Goal: Find specific page/section: Find specific page/section

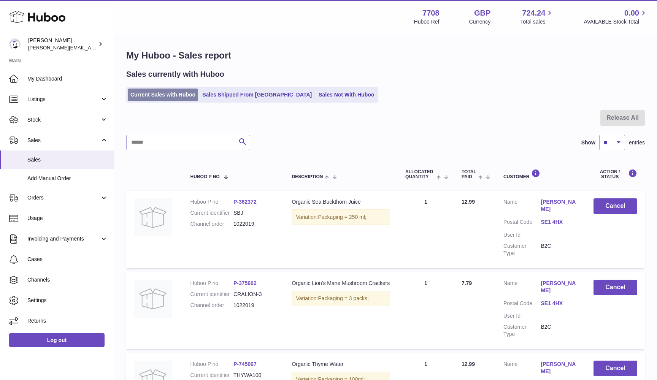
click at [141, 95] on link "Current Sales with Huboo" at bounding box center [163, 95] width 70 height 13
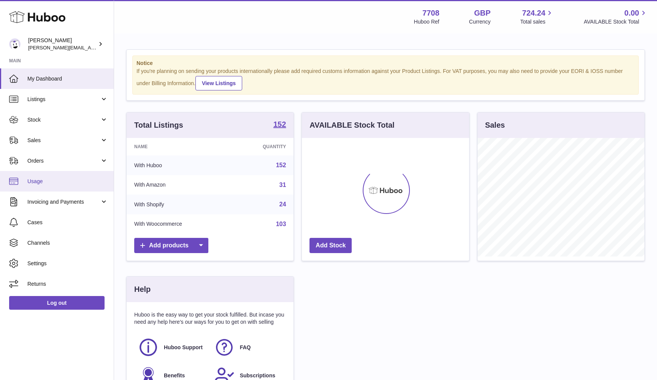
scroll to position [119, 167]
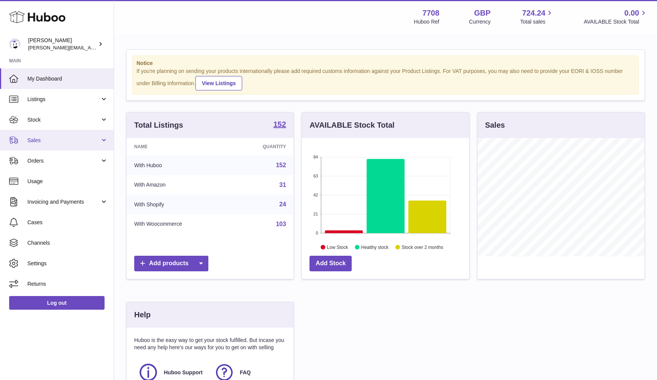
click at [51, 140] on span "Sales" at bounding box center [63, 140] width 73 height 7
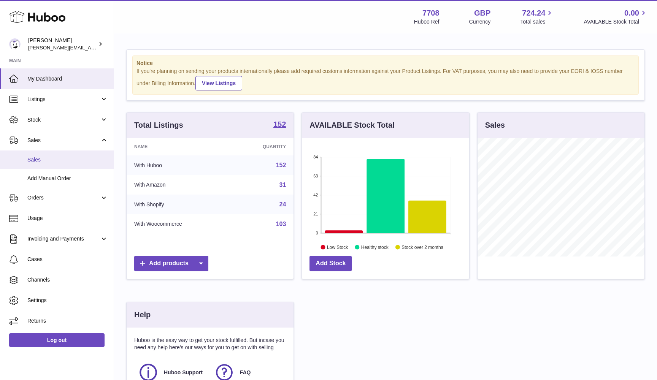
click at [50, 153] on link "Sales" at bounding box center [57, 160] width 114 height 19
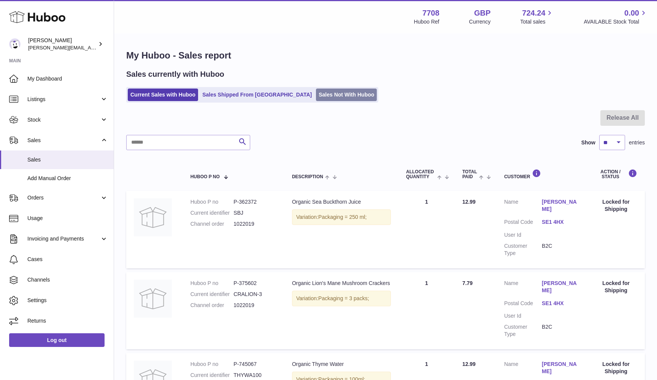
click at [316, 100] on link "Sales Not With Huboo" at bounding box center [346, 95] width 61 height 13
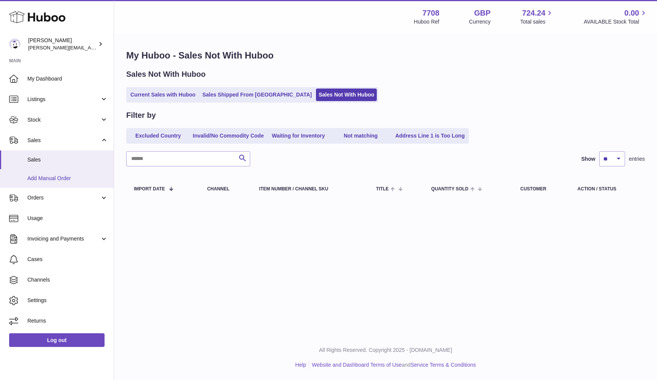
click at [56, 180] on span "Add Manual Order" at bounding box center [67, 178] width 81 height 7
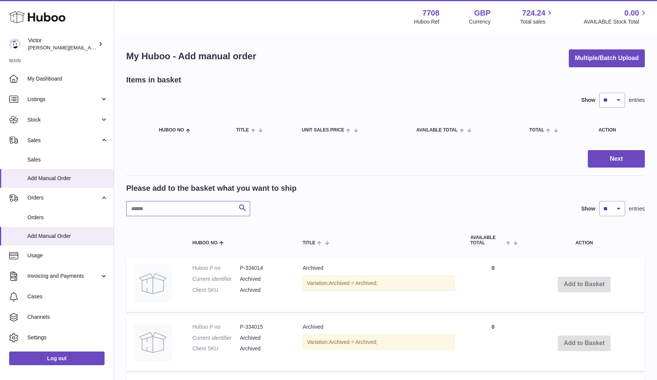
click at [173, 205] on input "text" at bounding box center [188, 208] width 124 height 15
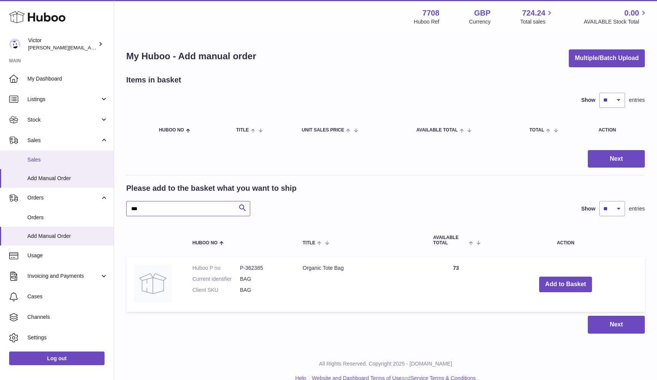
type input "***"
click at [42, 155] on link "Sales" at bounding box center [57, 160] width 114 height 19
